Goal: Transaction & Acquisition: Book appointment/travel/reservation

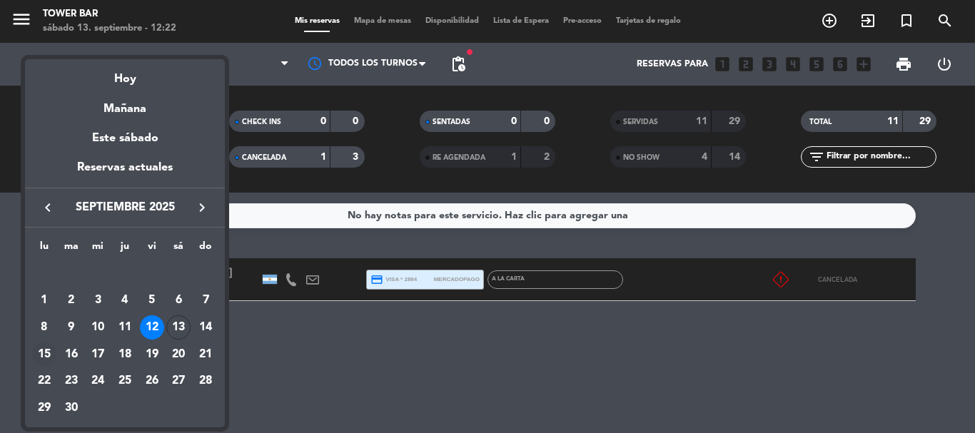
click at [40, 353] on div "15" at bounding box center [44, 355] width 24 height 24
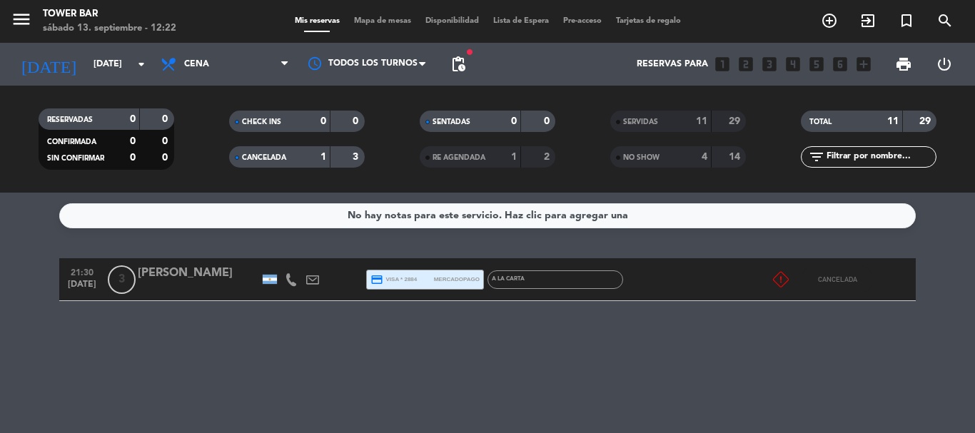
type input "[DATE]"
click at [19, 26] on icon "menu" at bounding box center [21, 19] width 21 height 21
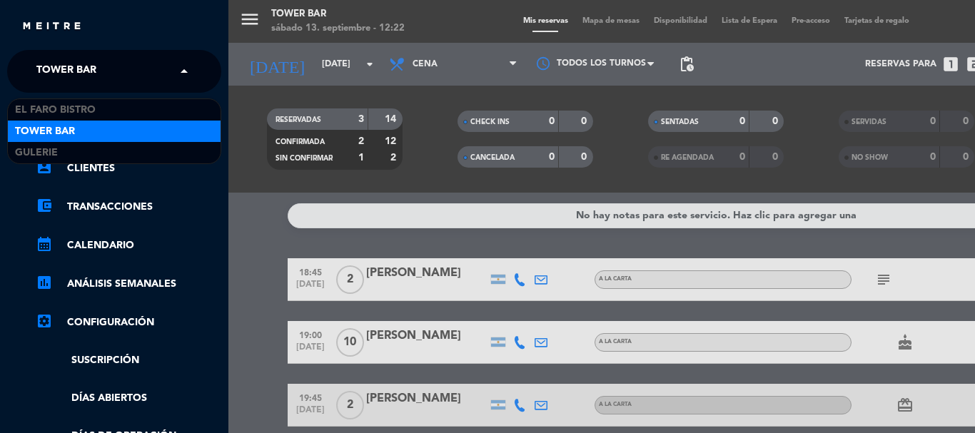
click at [74, 71] on span "Tower Bar" at bounding box center [66, 71] width 60 height 30
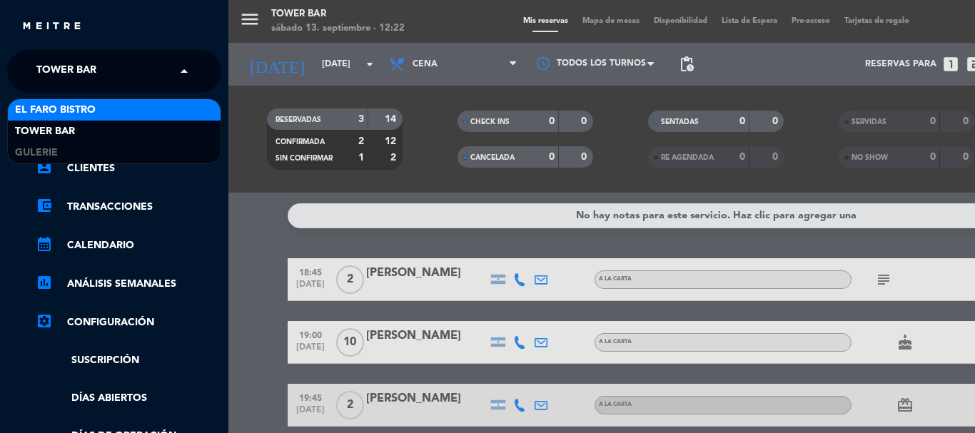
click at [86, 110] on span "El Faro Bistro" at bounding box center [55, 110] width 81 height 16
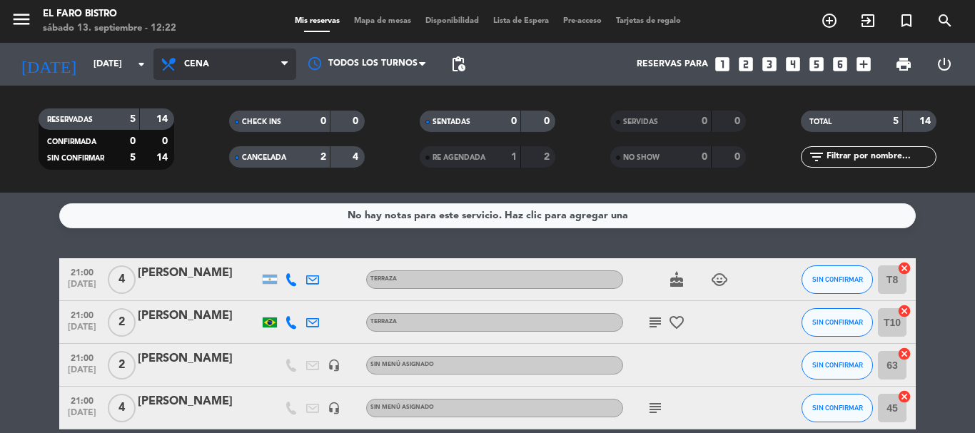
click at [211, 72] on span "Cena" at bounding box center [224, 64] width 143 height 31
click at [226, 193] on ng-component "menu El Faro Bistro [DATE] 13. septiembre - 12:22 Mis reservas Mapa de mesas Di…" at bounding box center [487, 216] width 975 height 433
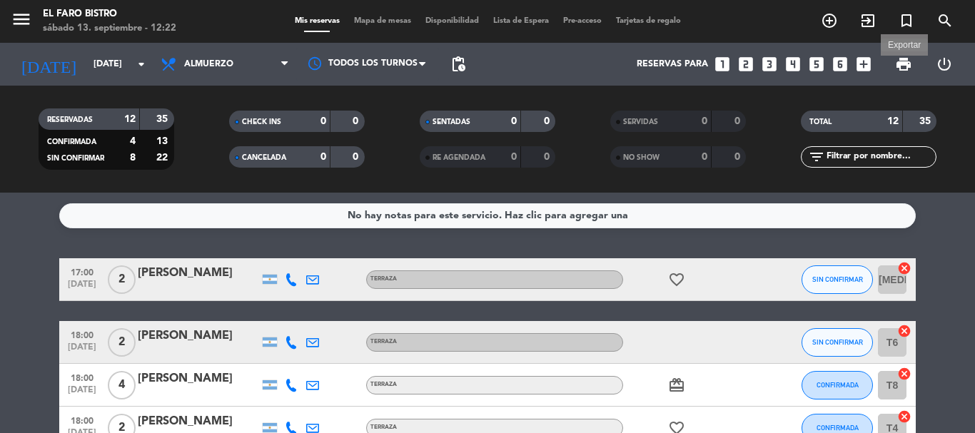
click at [906, 24] on icon "turned_in_not" at bounding box center [906, 20] width 17 height 17
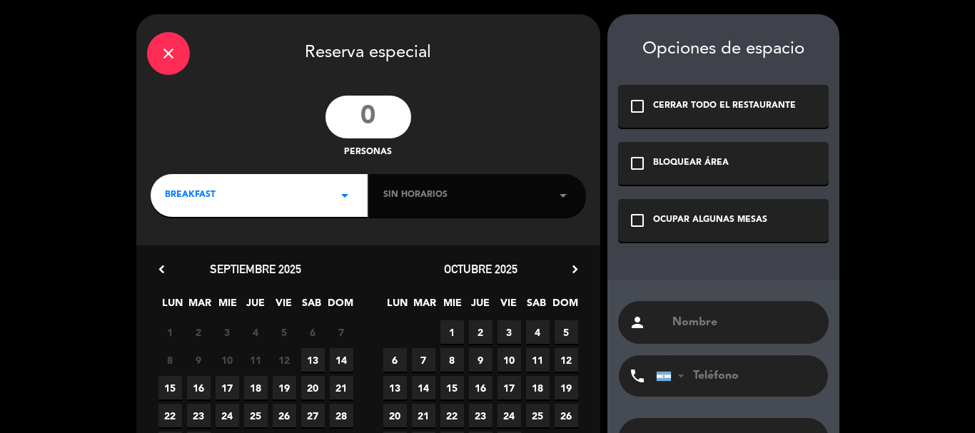
click at [391, 117] on input "number" at bounding box center [369, 117] width 86 height 43
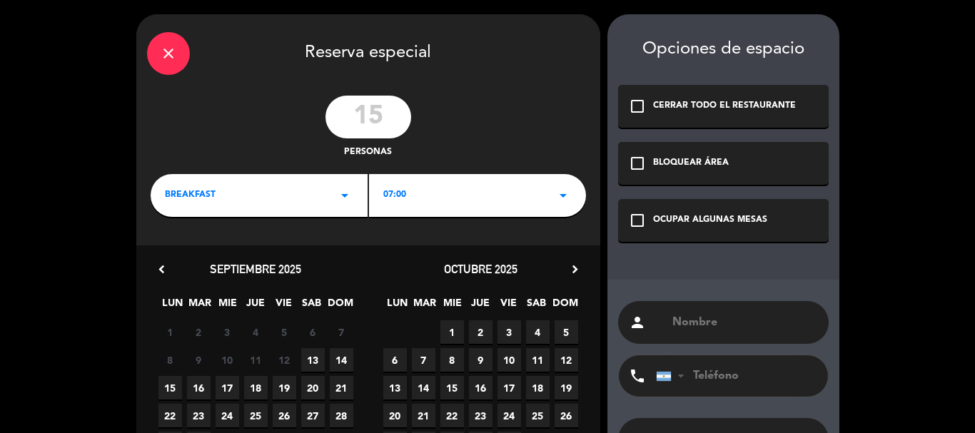
type input "15"
click at [310, 196] on div "BREAKFAST arrow_drop_down" at bounding box center [259, 195] width 217 height 43
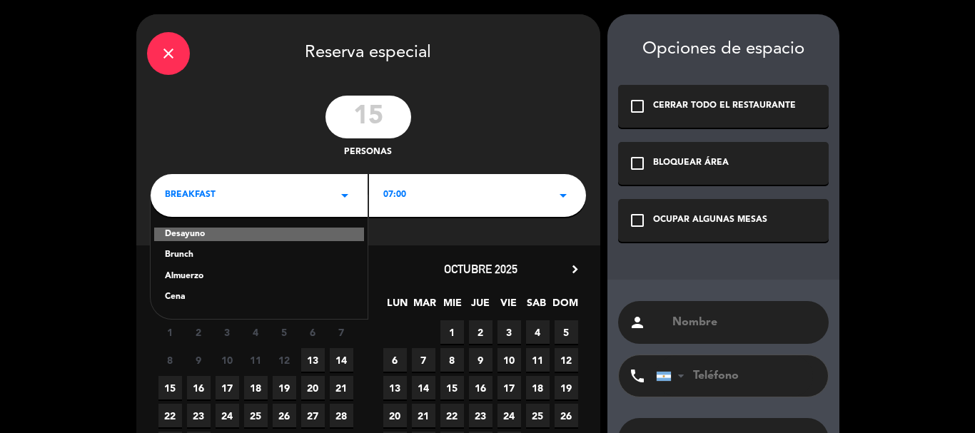
click at [191, 273] on div "Almuerzo" at bounding box center [259, 277] width 188 height 14
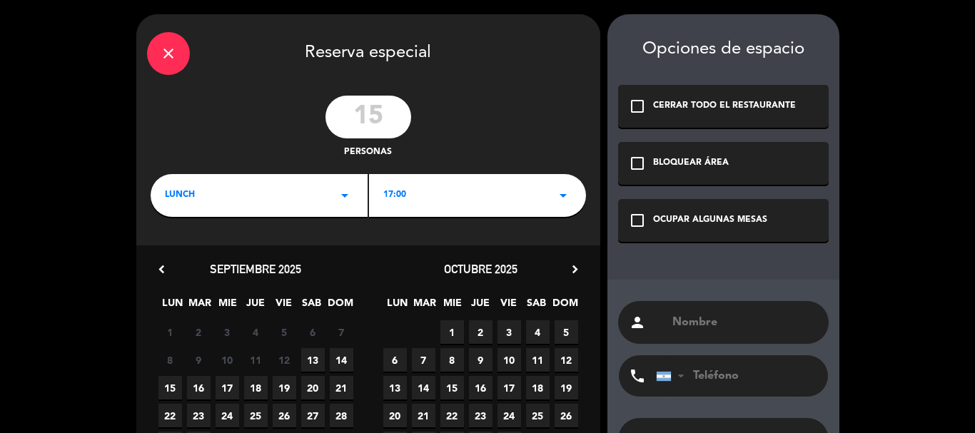
click at [424, 206] on div "17:00 arrow_drop_down" at bounding box center [477, 195] width 217 height 43
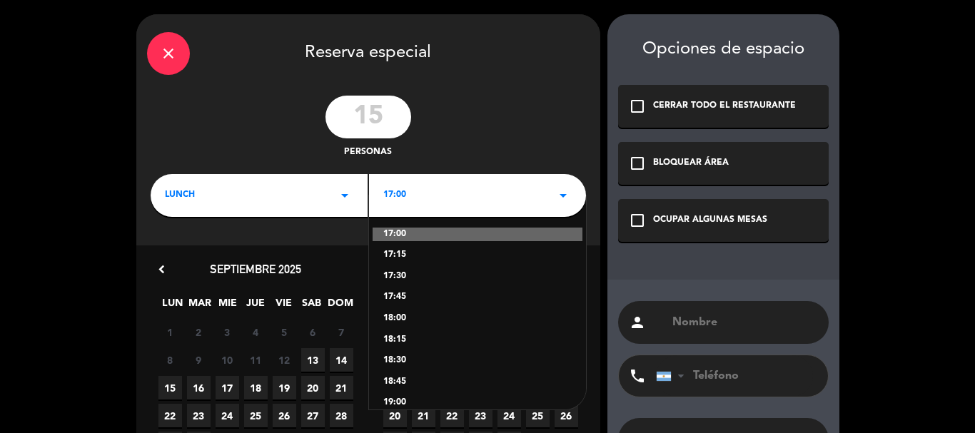
click at [394, 313] on div "18:00" at bounding box center [477, 319] width 188 height 14
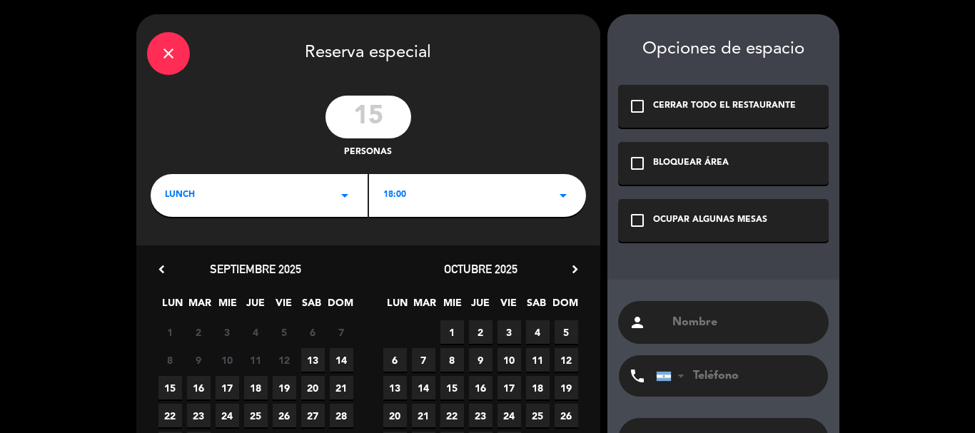
scroll to position [71, 0]
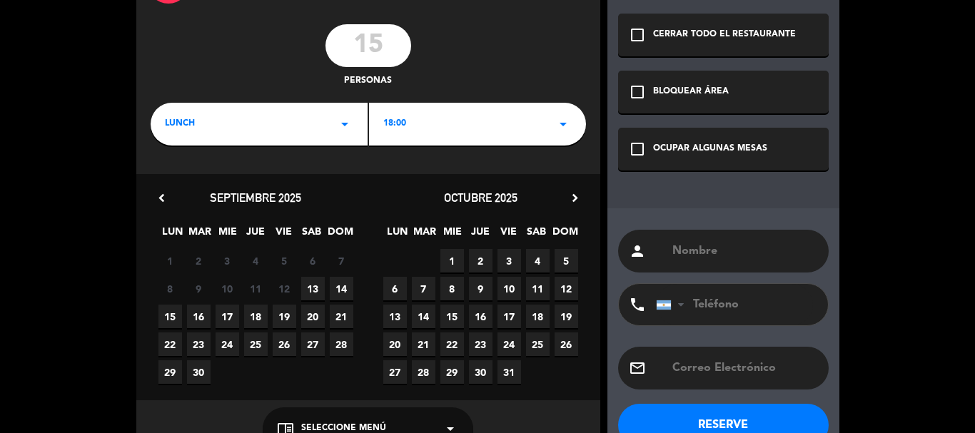
click at [168, 318] on span "15" at bounding box center [170, 317] width 24 height 24
click at [635, 153] on icon "check_box_outline_blank" at bounding box center [637, 149] width 17 height 17
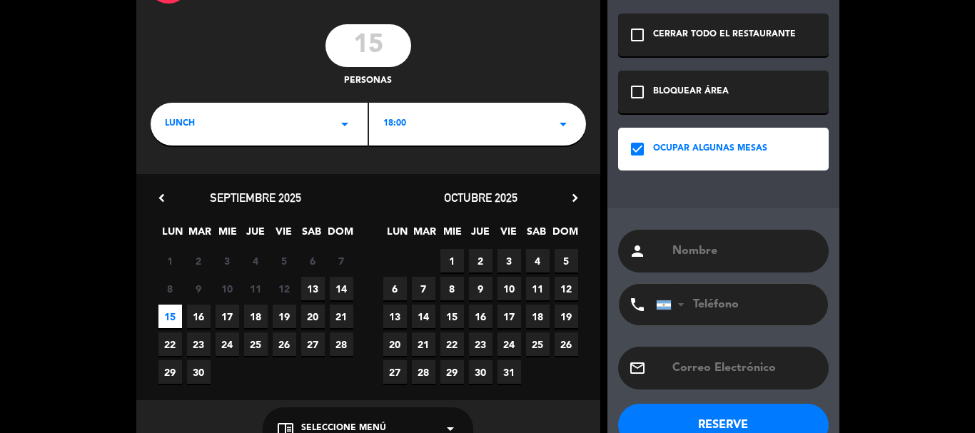
click at [687, 248] on input "text" at bounding box center [744, 251] width 147 height 20
paste input "[PERSON_NAME]"
type input "[PERSON_NAME]"
click at [724, 310] on input "tel" at bounding box center [734, 304] width 157 height 41
paste input "2614669917"
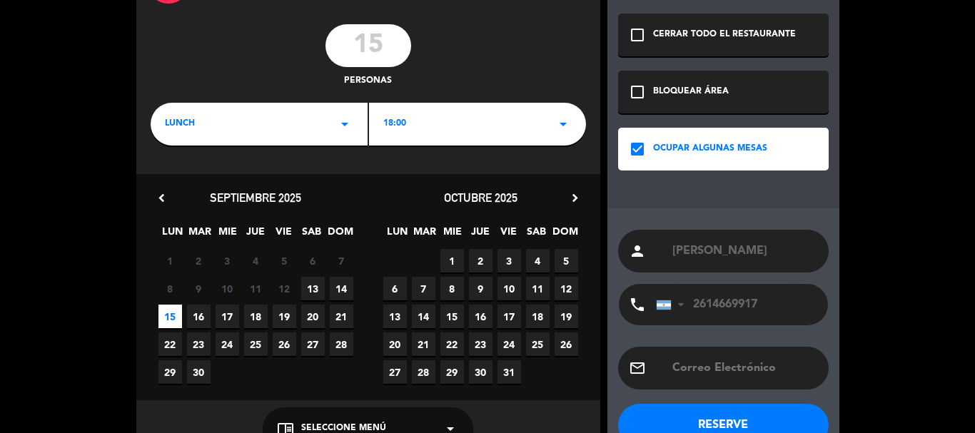
type input "2614669917"
click at [701, 420] on button "RESERVE" at bounding box center [723, 425] width 211 height 43
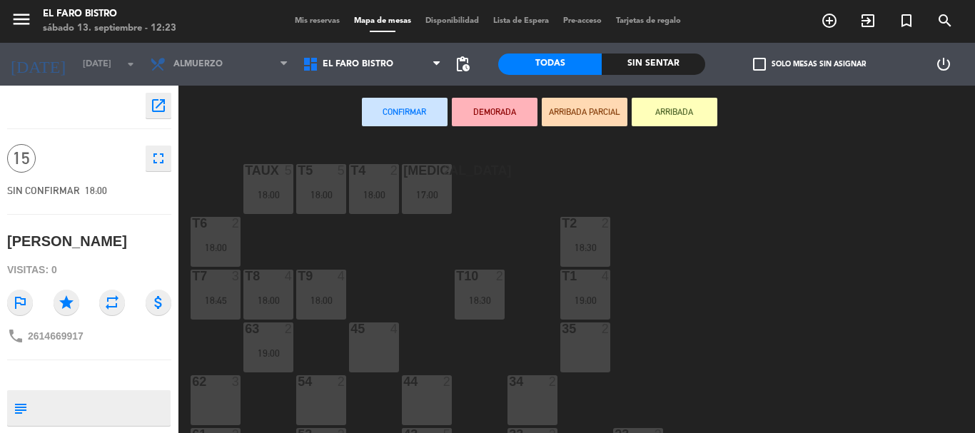
click at [82, 408] on textarea at bounding box center [101, 408] width 136 height 30
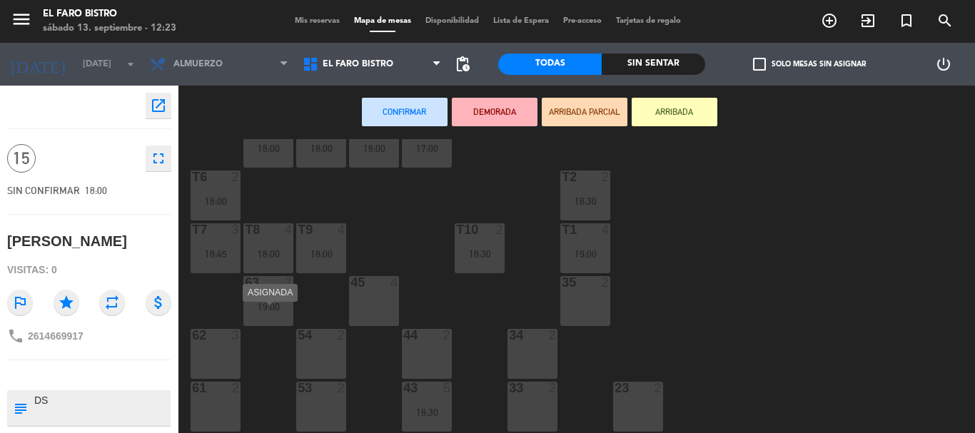
scroll to position [71, 0]
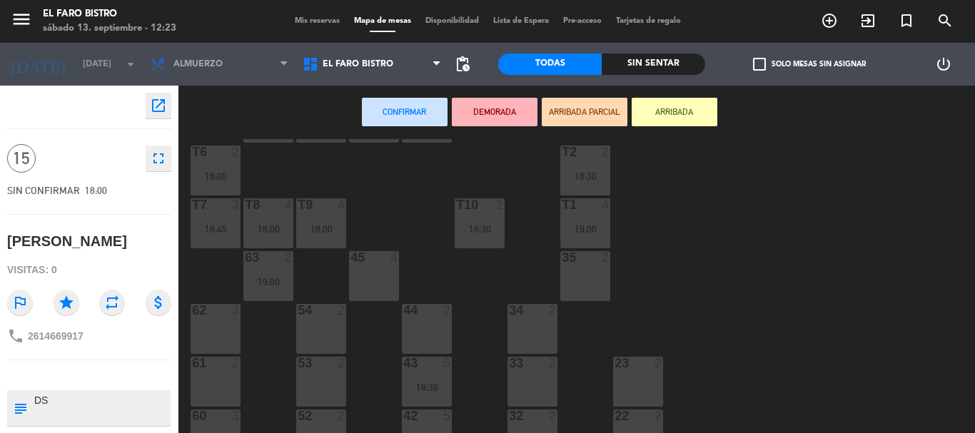
type textarea "DS"
click at [423, 323] on div "44 2" at bounding box center [427, 329] width 50 height 50
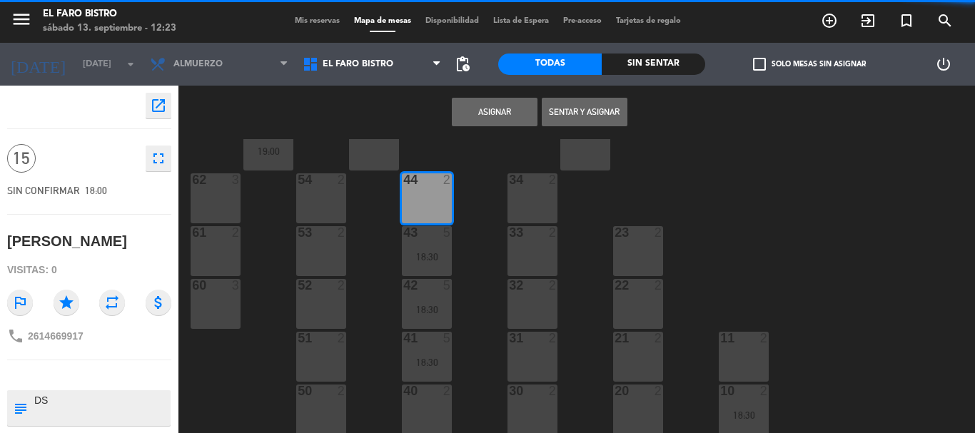
scroll to position [203, 0]
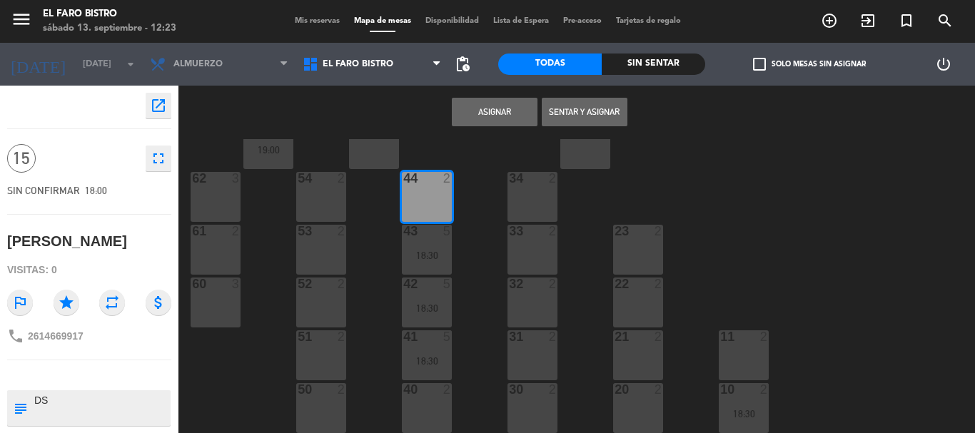
click at [541, 204] on div "34 2" at bounding box center [533, 197] width 50 height 50
click at [537, 245] on div "33 2" at bounding box center [533, 250] width 50 height 50
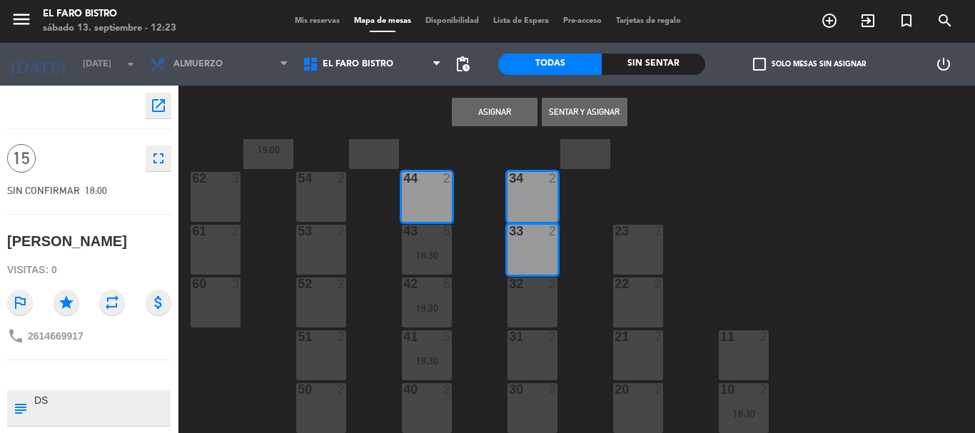
click at [534, 301] on div "32 2" at bounding box center [533, 303] width 50 height 50
click at [525, 363] on div "31 2" at bounding box center [533, 356] width 50 height 50
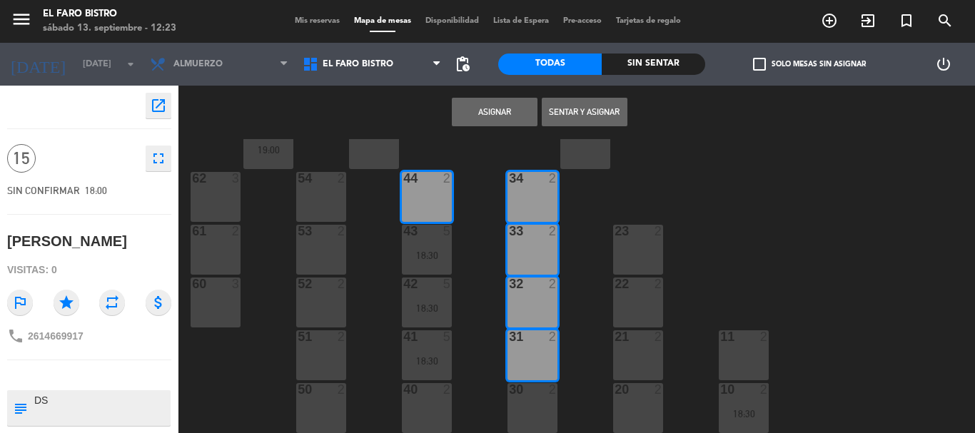
click at [530, 407] on div "30 2" at bounding box center [533, 408] width 50 height 50
drag, startPoint x: 440, startPoint y: 418, endPoint x: 440, endPoint y: 407, distance: 10.7
click at [439, 417] on div "40 2" at bounding box center [427, 408] width 50 height 50
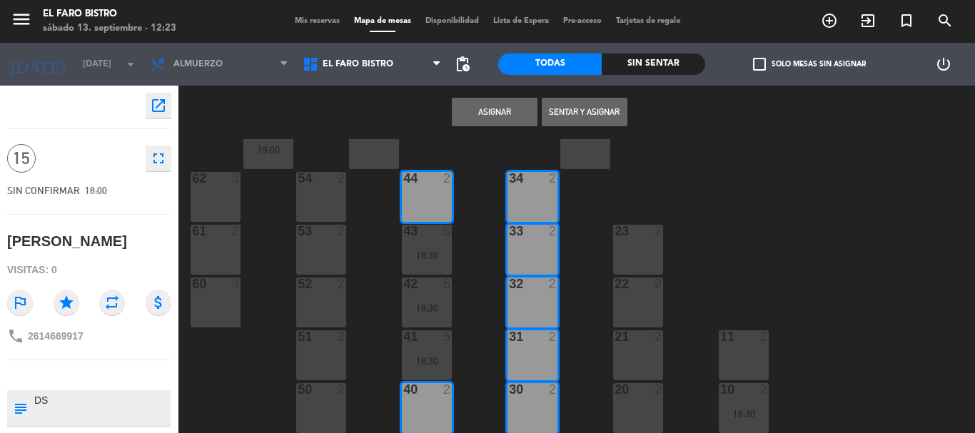
click at [506, 114] on button "Asignar" at bounding box center [495, 112] width 86 height 29
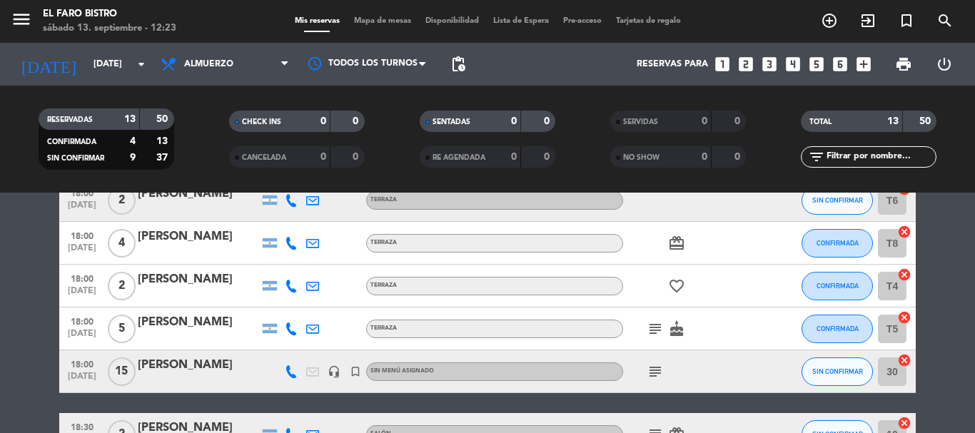
scroll to position [143, 0]
click at [118, 73] on input "[DATE]" at bounding box center [146, 64] width 121 height 24
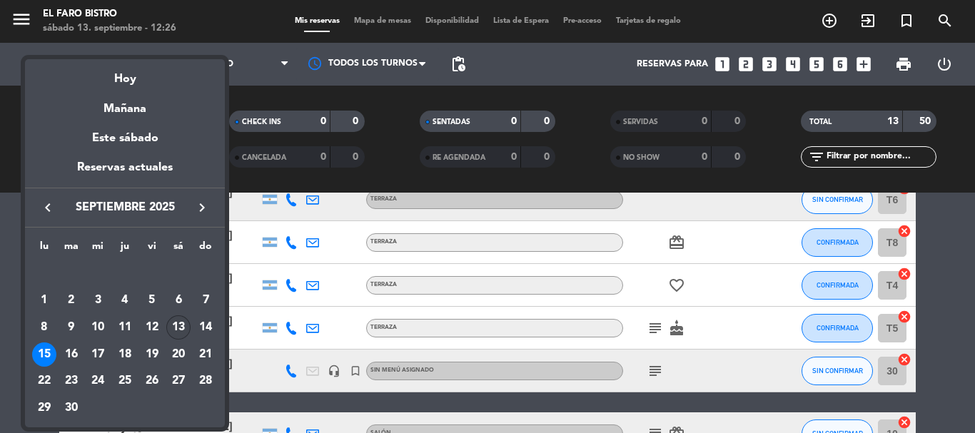
click at [179, 323] on div "13" at bounding box center [178, 328] width 24 height 24
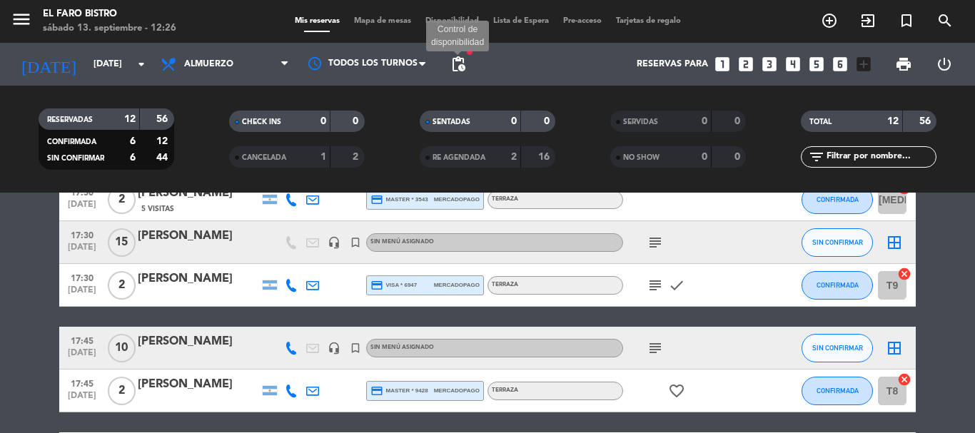
click at [462, 59] on span "pending_actions" at bounding box center [458, 64] width 17 height 17
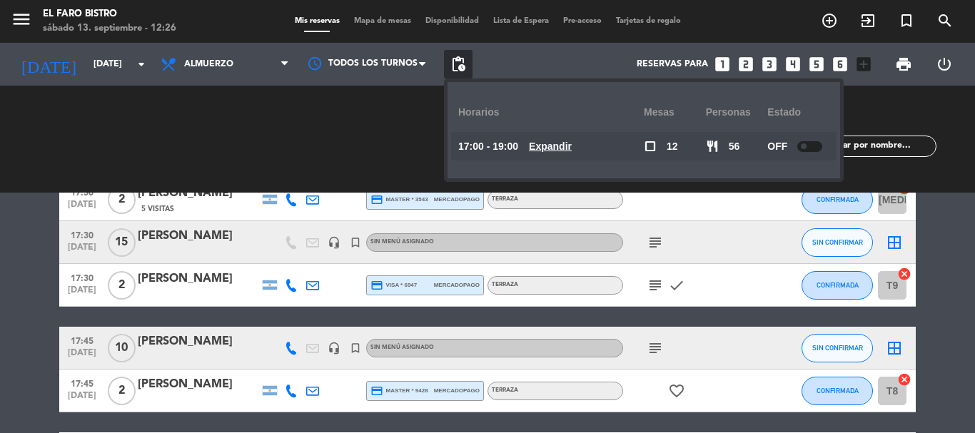
click at [462, 59] on span "pending_actions" at bounding box center [458, 64] width 17 height 17
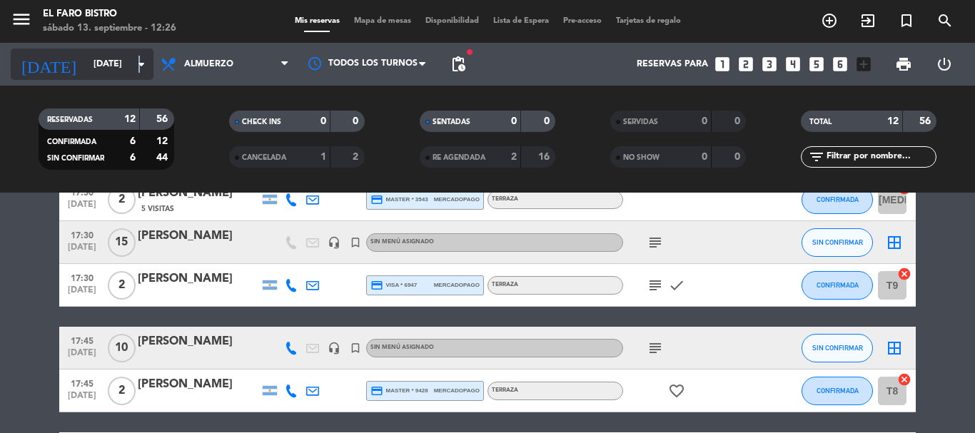
click at [138, 65] on icon "arrow_drop_down" at bounding box center [141, 64] width 17 height 17
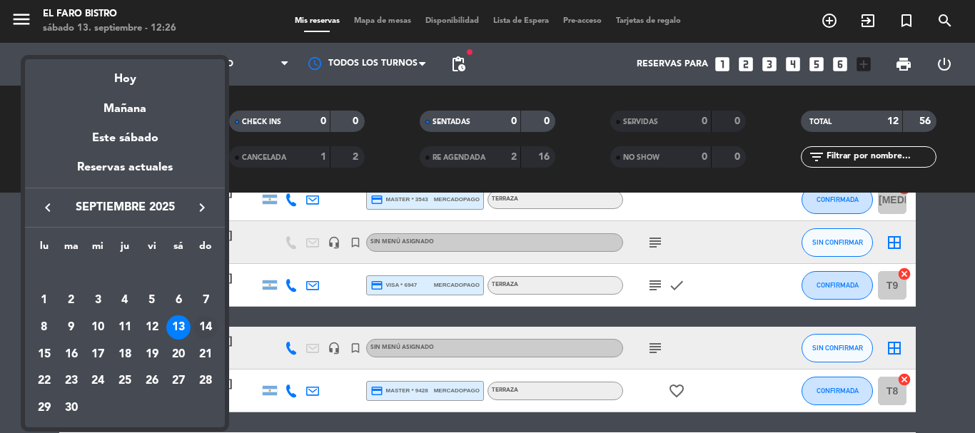
click at [200, 321] on div "14" at bounding box center [205, 328] width 24 height 24
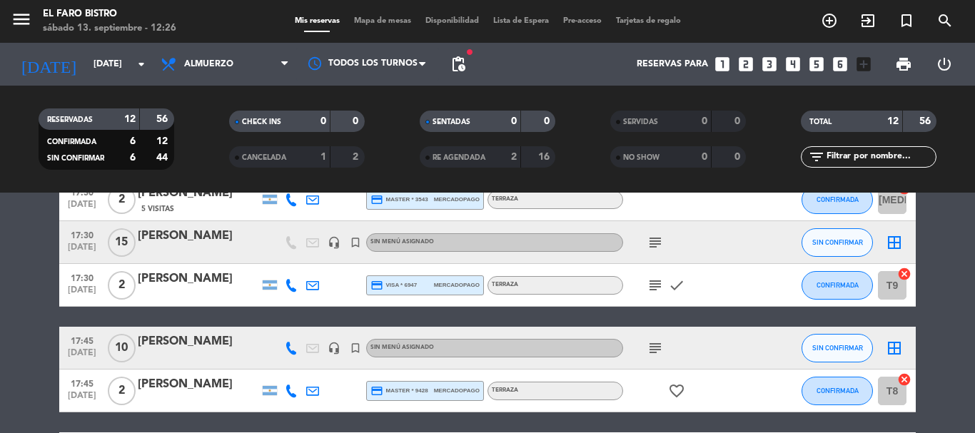
type input "[DATE]"
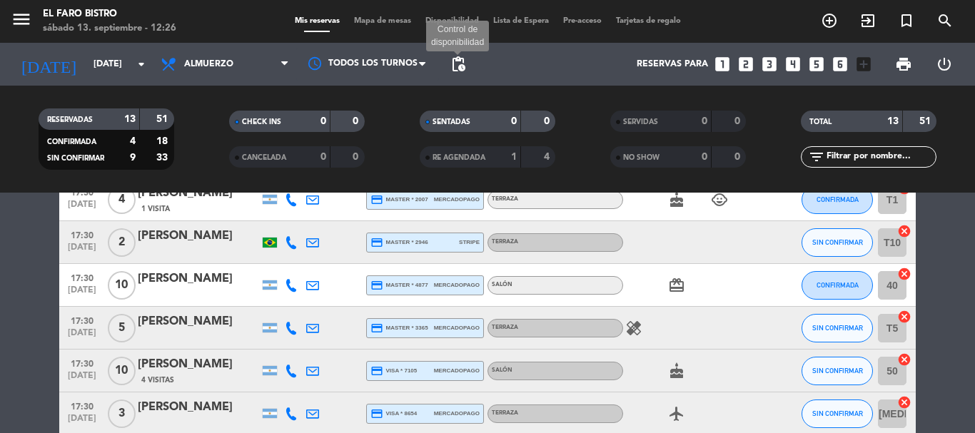
click at [458, 64] on span "pending_actions" at bounding box center [458, 64] width 17 height 17
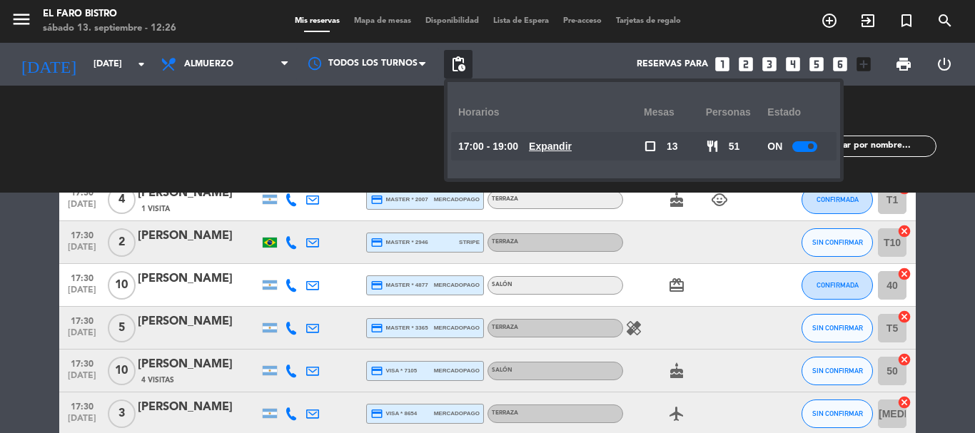
click at [458, 64] on span "pending_actions" at bounding box center [458, 64] width 17 height 17
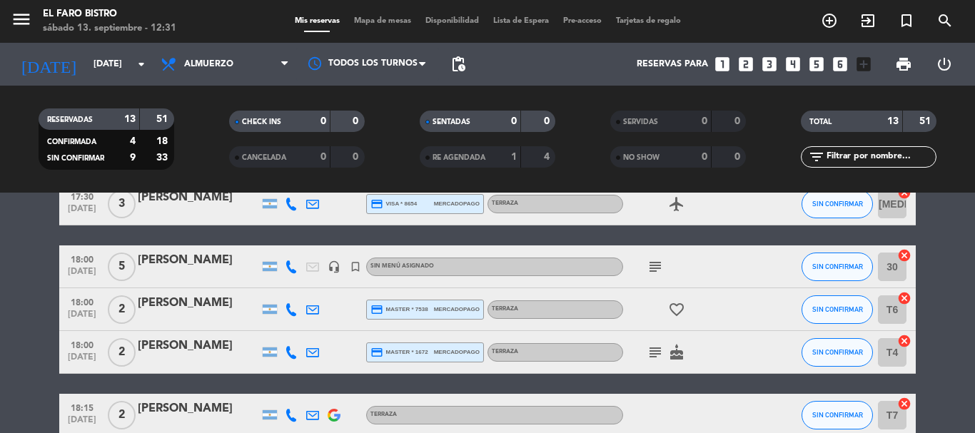
scroll to position [0, 0]
